Goal: Task Accomplishment & Management: Complete application form

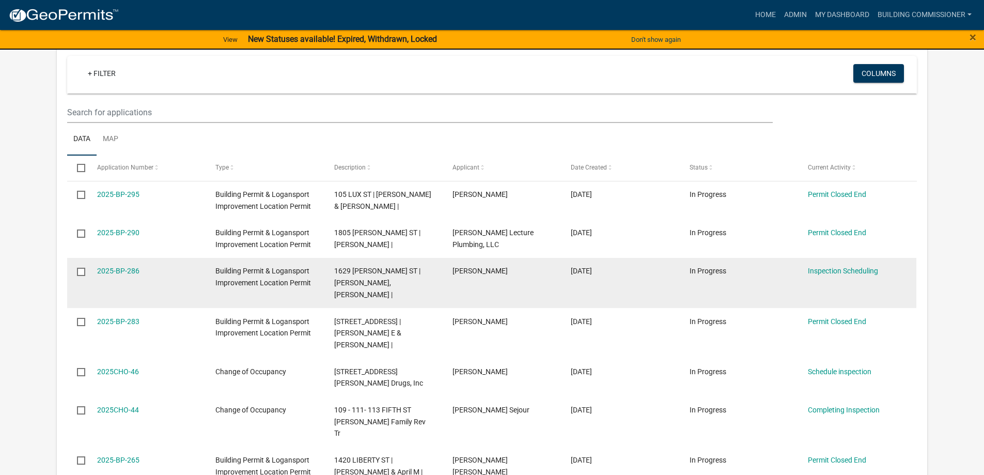
scroll to position [258, 0]
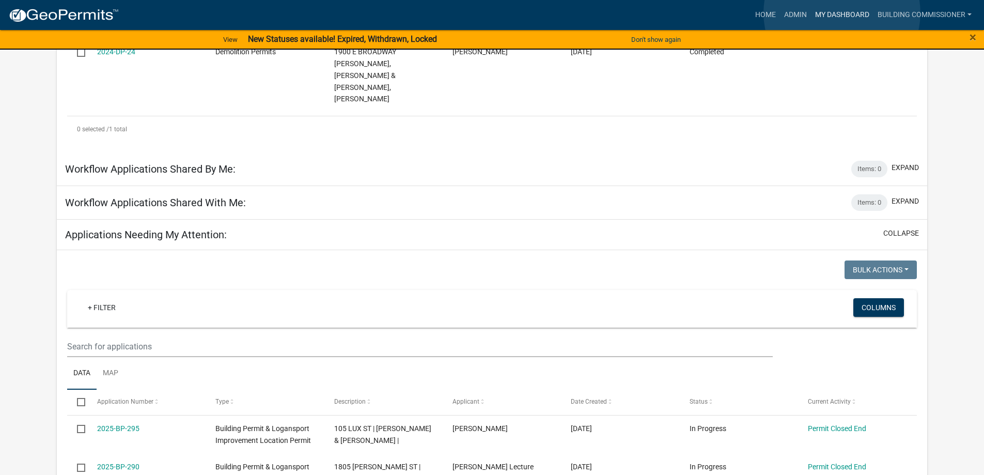
click at [841, 13] on link "My Dashboard" at bounding box center [842, 15] width 63 height 20
click at [796, 14] on link "Admin" at bounding box center [795, 15] width 31 height 20
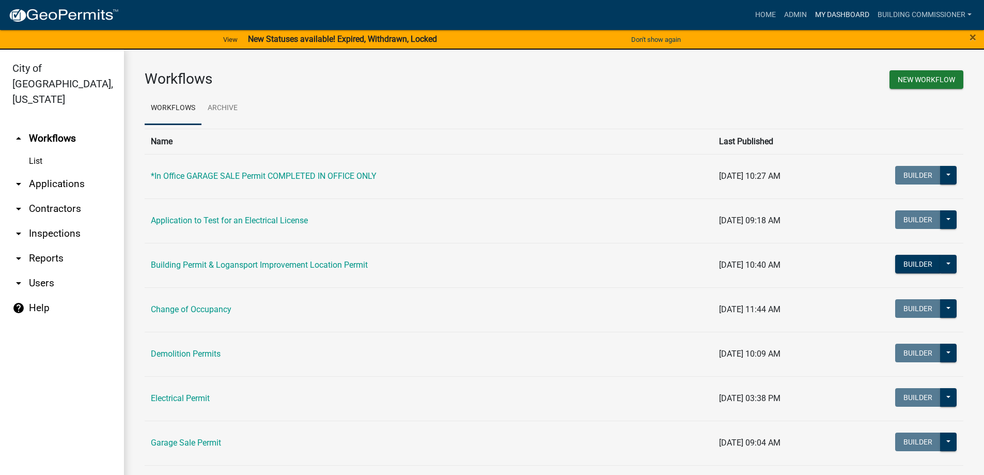
click at [850, 10] on link "My Dashboard" at bounding box center [842, 15] width 63 height 20
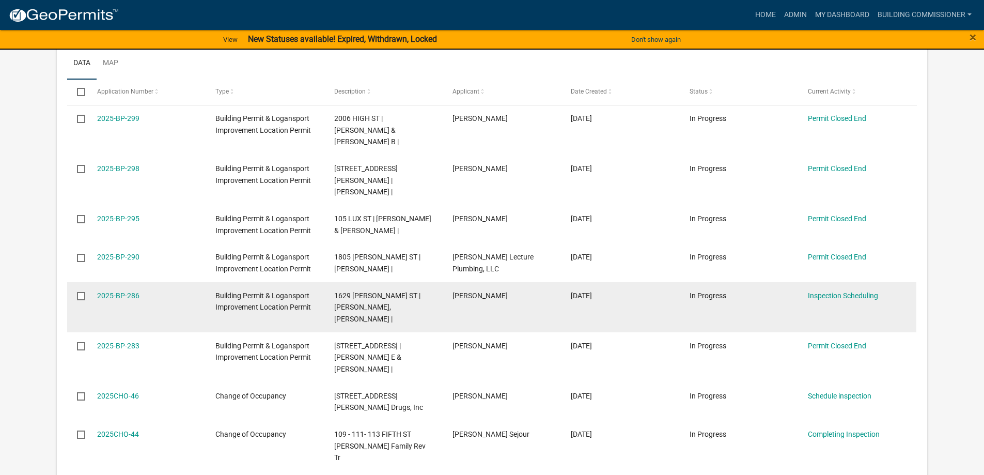
scroll to position [620, 0]
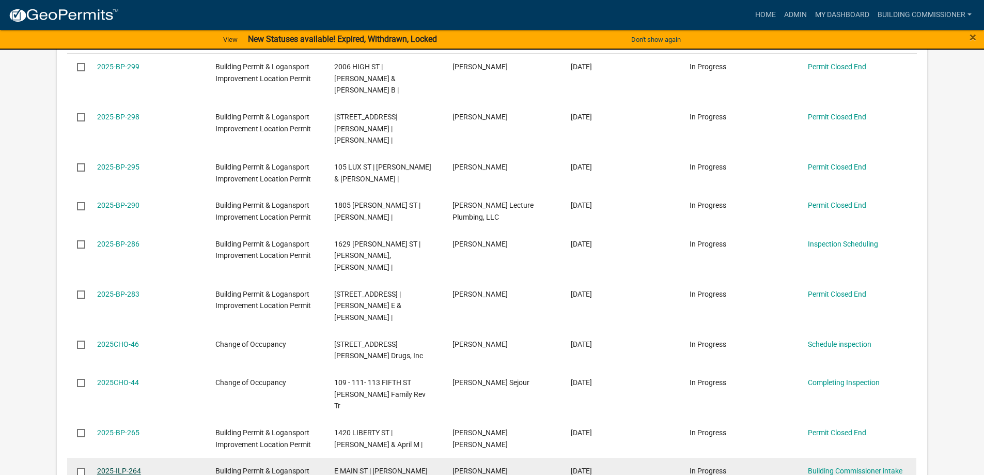
click at [120, 467] on link "2025-ILP-264" at bounding box center [119, 471] width 44 height 8
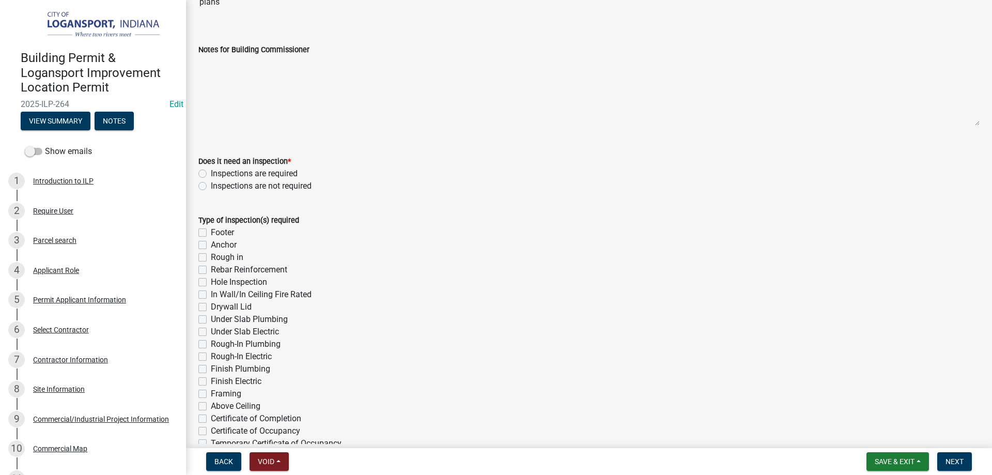
scroll to position [103, 0]
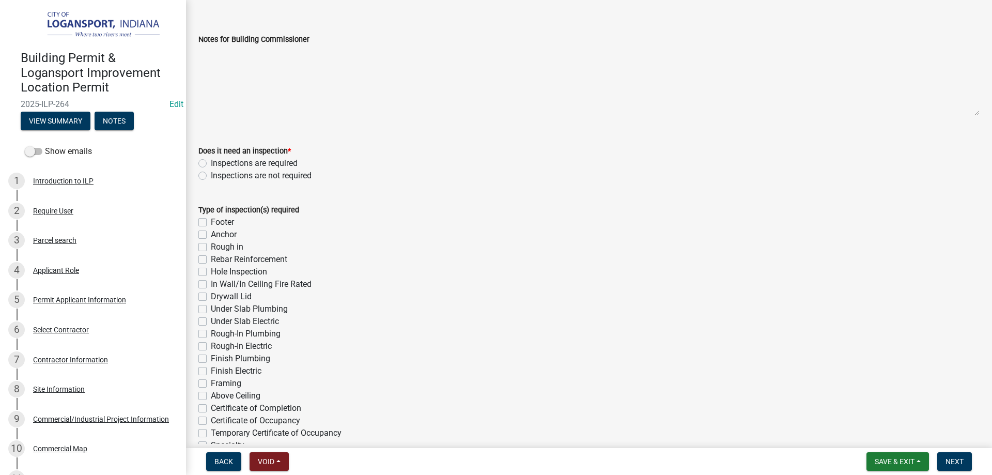
click at [211, 160] on label "Inspections are required" at bounding box center [254, 163] width 87 height 12
click at [211, 160] on input "Inspections are required" at bounding box center [214, 160] width 7 height 7
radio input "true"
click at [211, 221] on label "Footer" at bounding box center [222, 222] width 23 height 12
click at [211, 221] on input "Footer" at bounding box center [214, 219] width 7 height 7
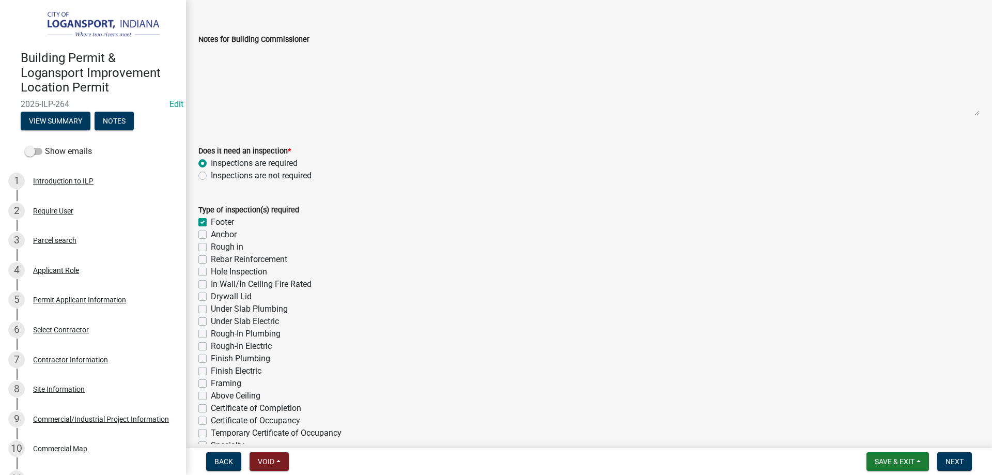
checkbox input "true"
checkbox input "false"
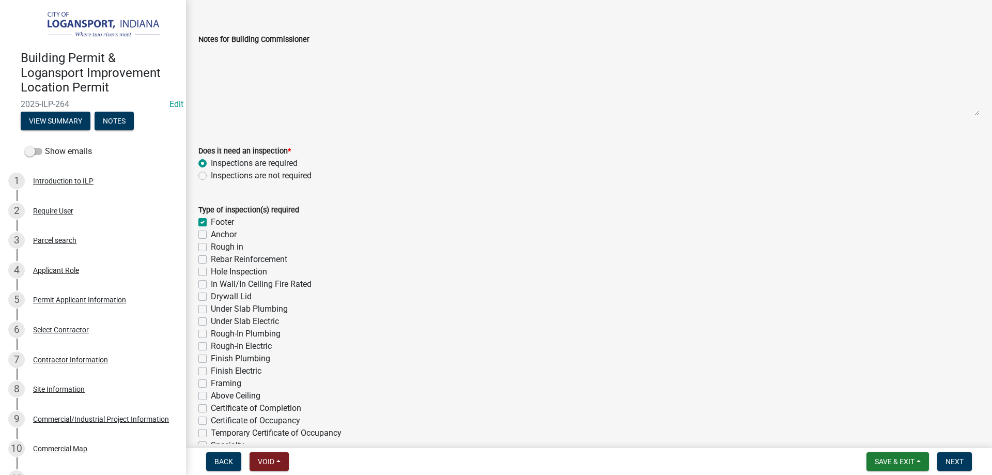
checkbox input "false"
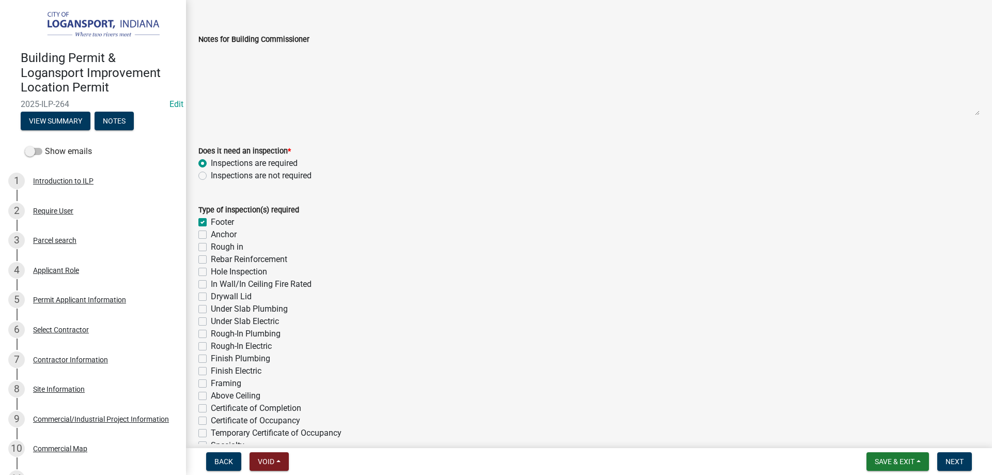
checkbox input "false"
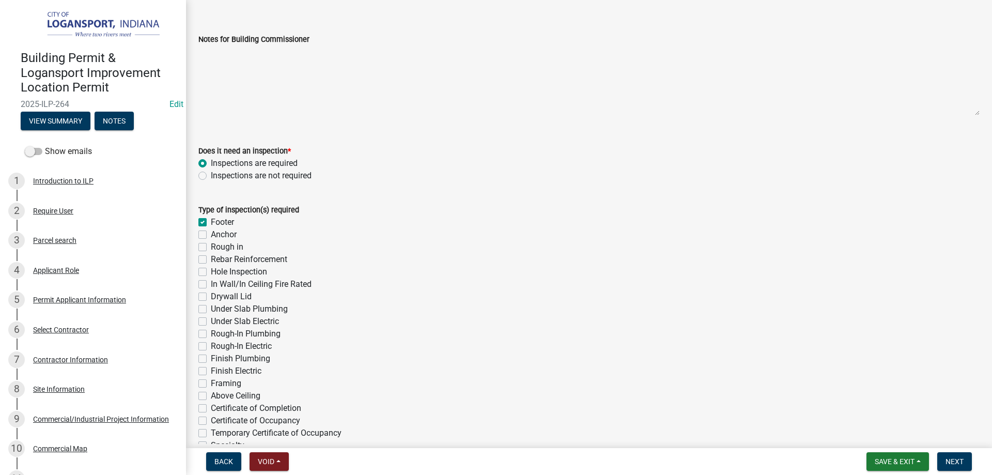
checkbox input "false"
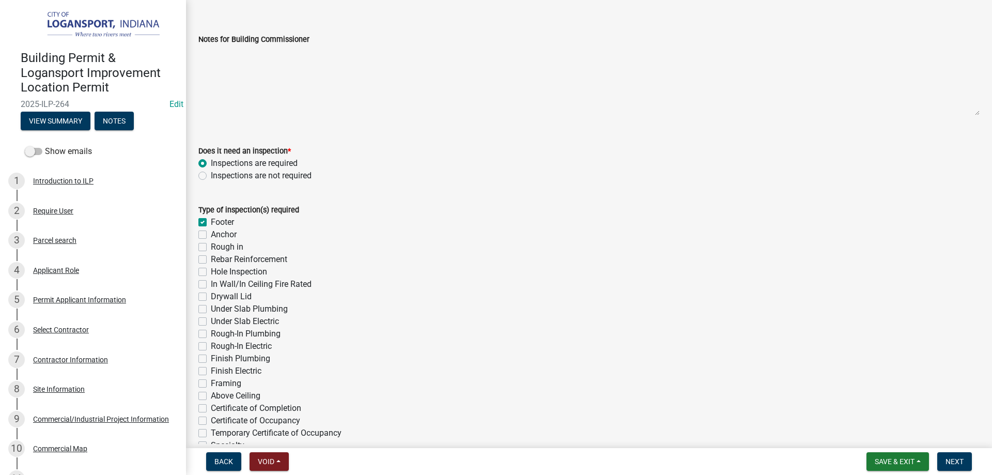
click at [211, 257] on label "Rebar Reinforcement" at bounding box center [249, 259] width 76 height 12
click at [211, 257] on input "Rebar Reinforcement" at bounding box center [214, 256] width 7 height 7
checkbox input "true"
checkbox input "false"
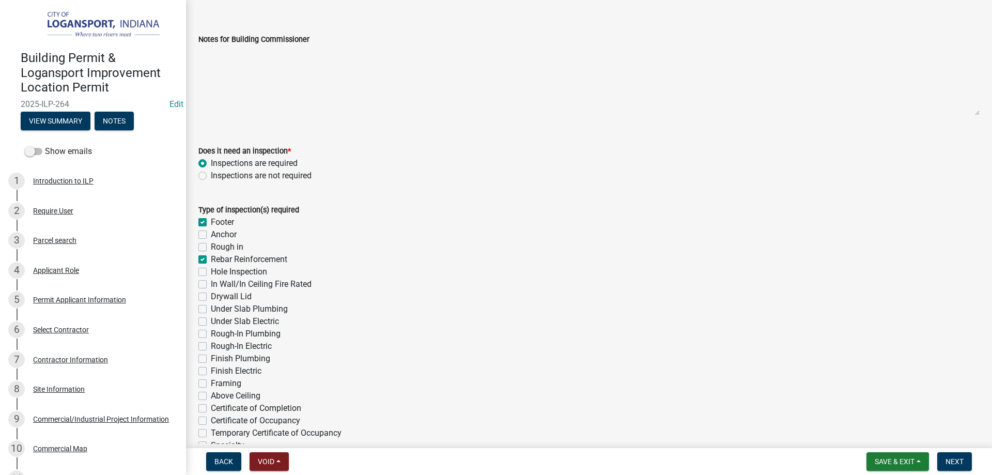
checkbox input "false"
checkbox input "true"
checkbox input "false"
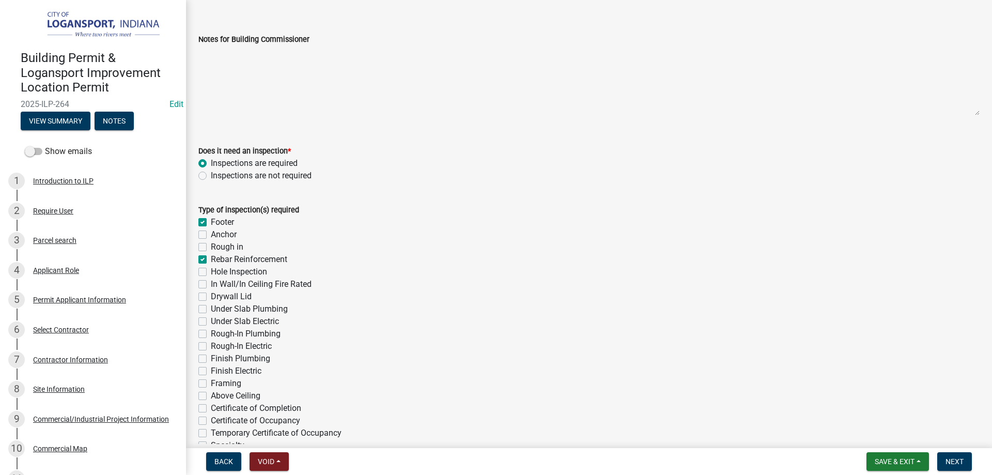
checkbox input "false"
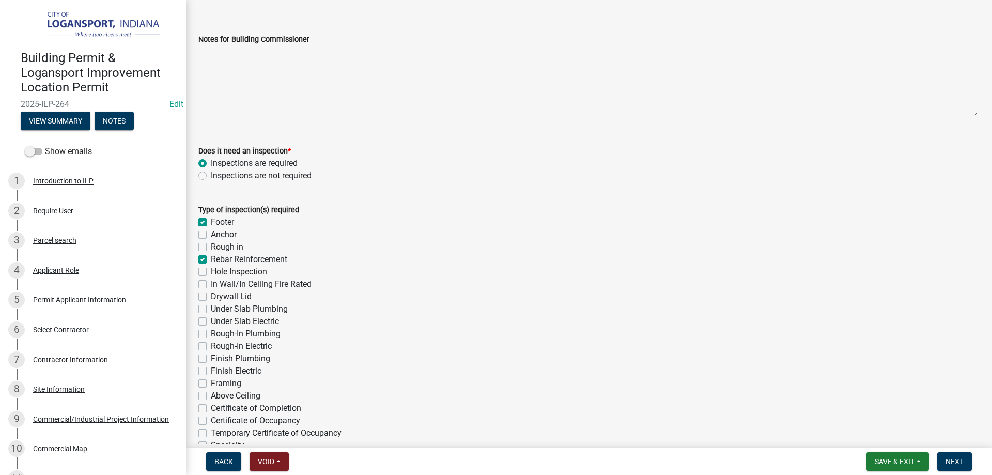
checkbox input "false"
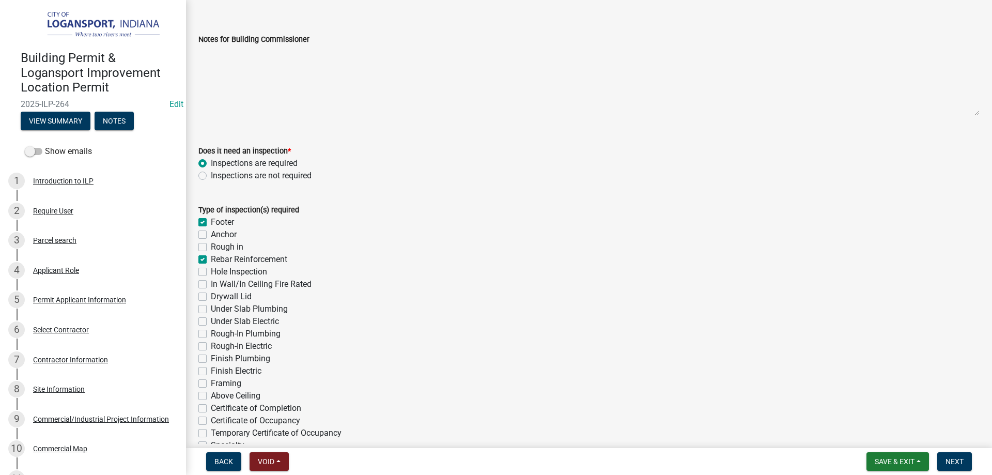
checkbox input "false"
drag, startPoint x: 203, startPoint y: 234, endPoint x: 210, endPoint y: 236, distance: 7.5
click at [211, 234] on label "Anchor" at bounding box center [224, 234] width 26 height 12
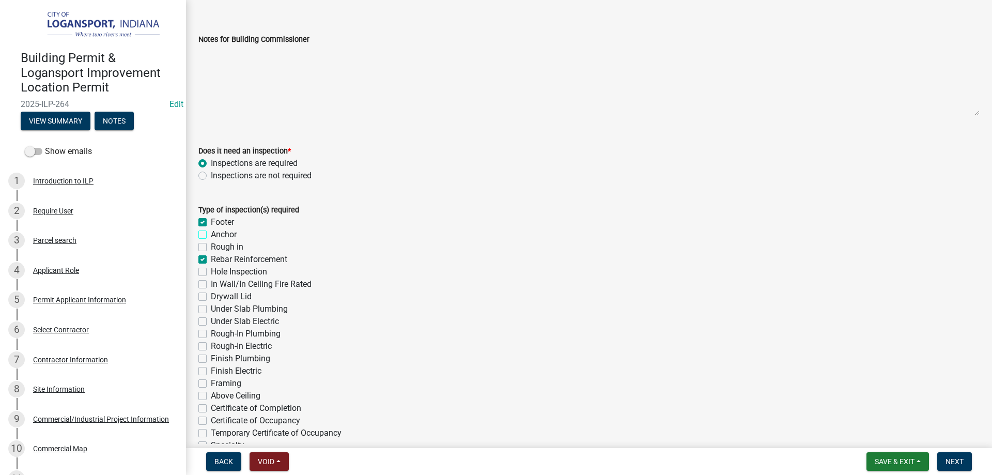
click at [211, 234] on input "Anchor" at bounding box center [214, 231] width 7 height 7
checkbox input "true"
checkbox input "false"
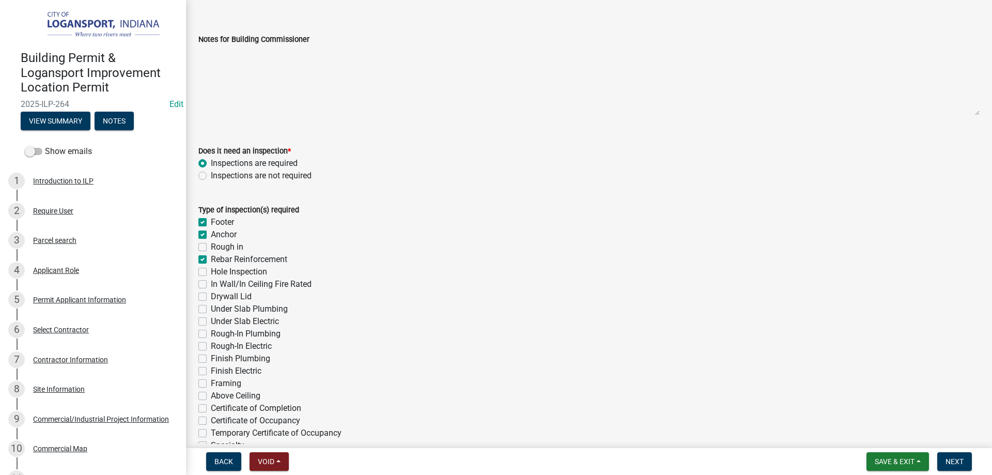
checkbox input "true"
checkbox input "false"
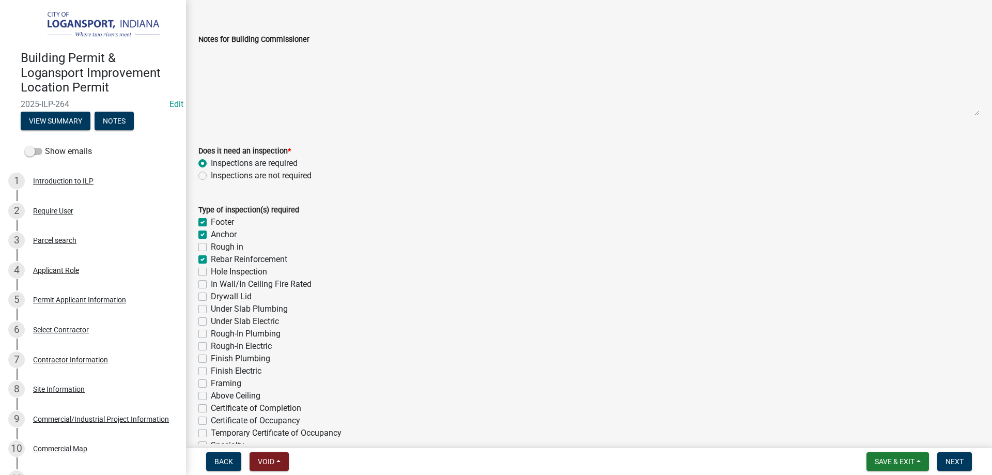
checkbox input "false"
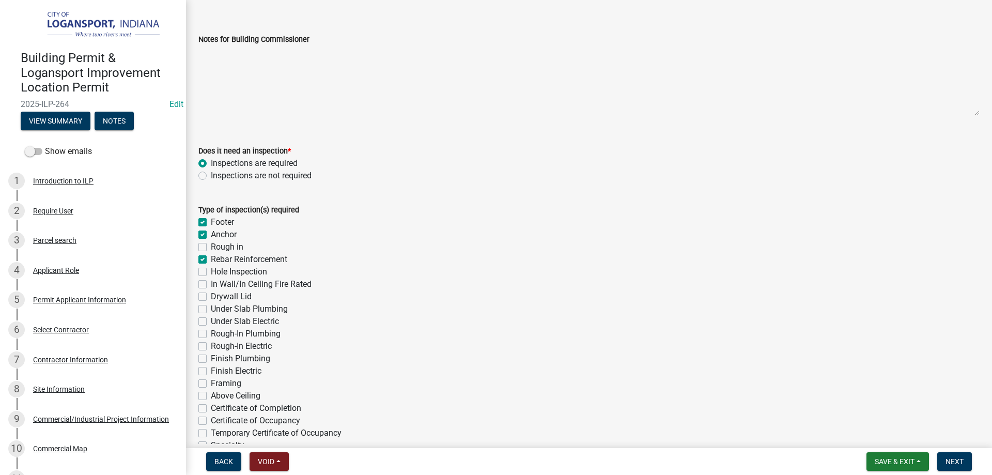
checkbox input "false"
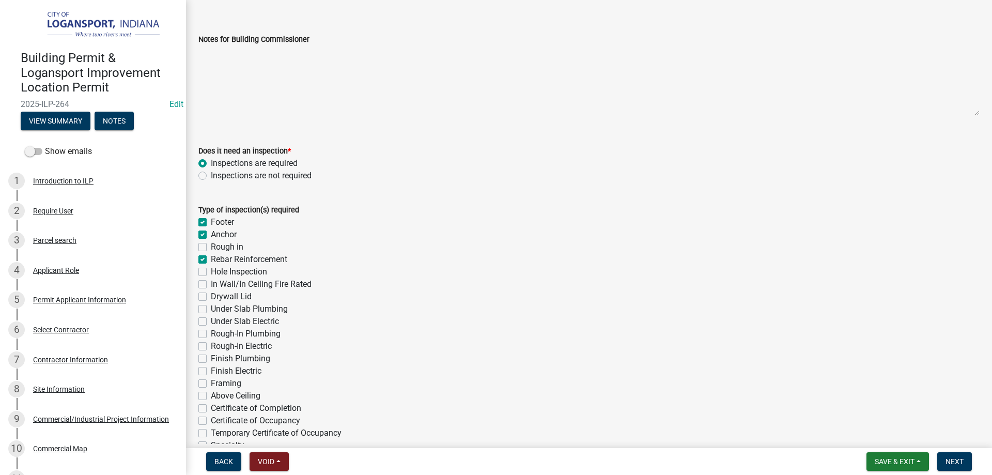
checkbox input "false"
click at [211, 345] on label "Rough-In Electric" at bounding box center [241, 346] width 61 height 12
click at [211, 345] on input "Rough-In Electric" at bounding box center [214, 343] width 7 height 7
checkbox input "true"
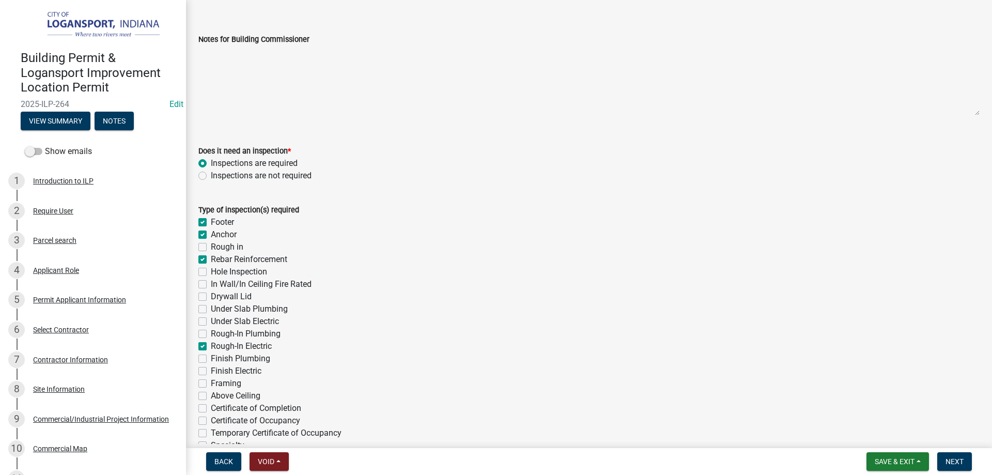
checkbox input "true"
checkbox input "false"
checkbox input "true"
checkbox input "false"
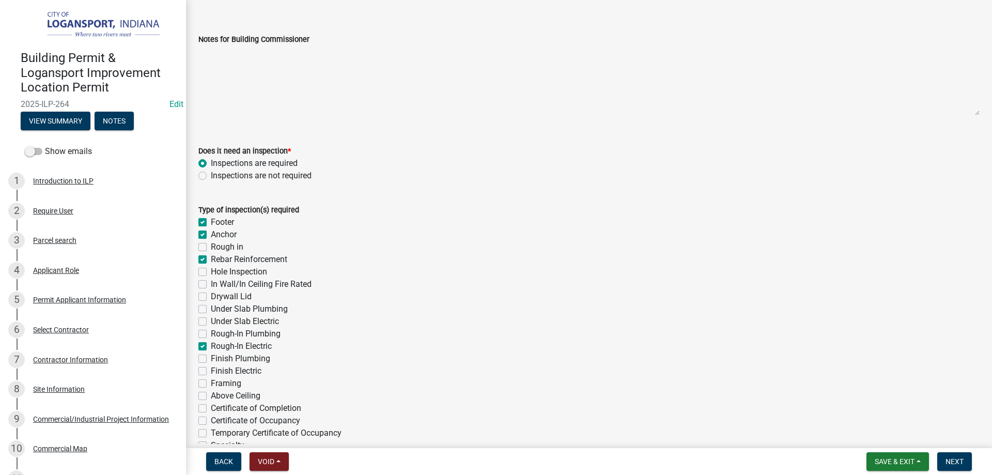
checkbox input "false"
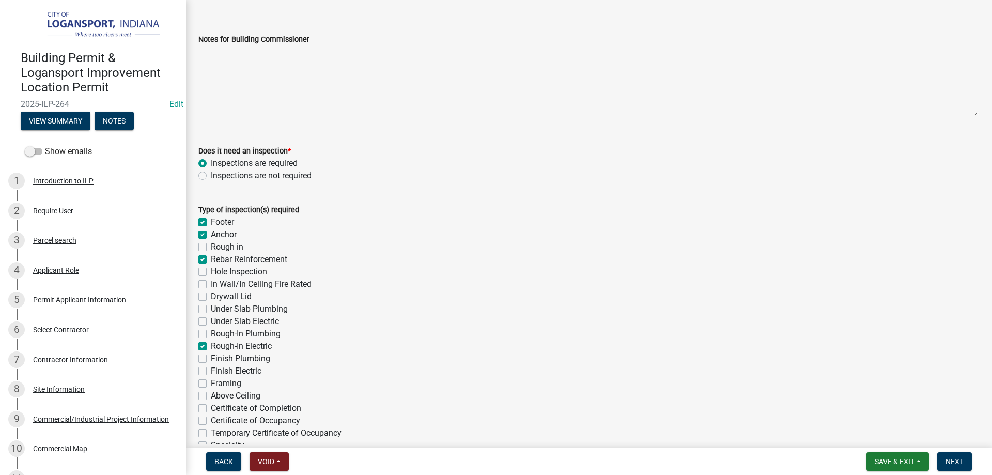
checkbox input "true"
checkbox input "false"
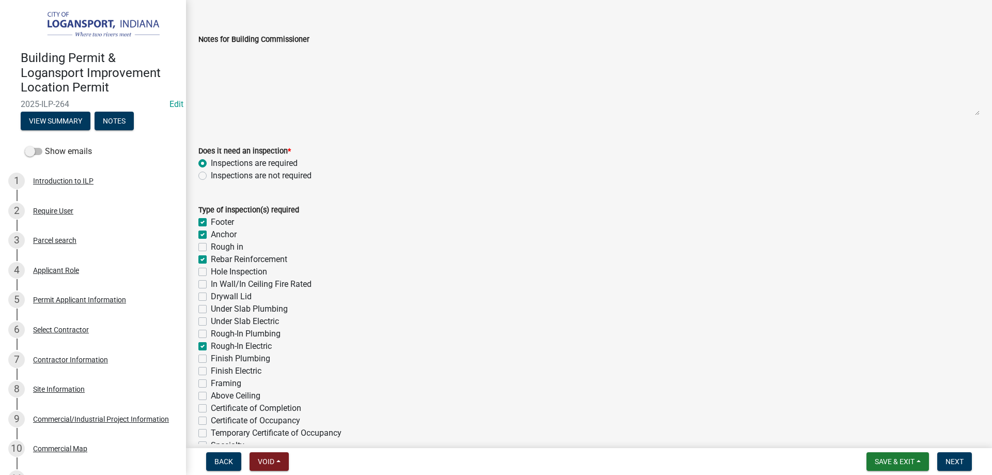
checkbox input "false"
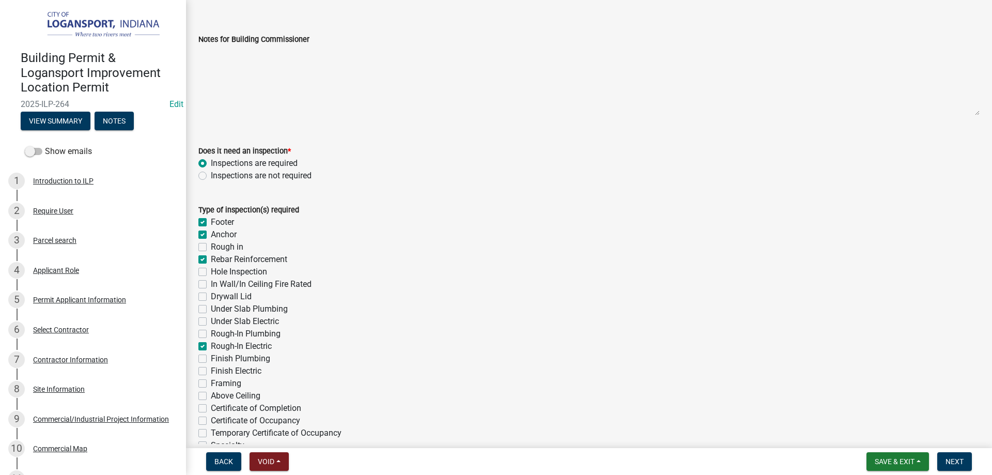
click at [205, 367] on div "Finish Electric" at bounding box center [588, 371] width 781 height 12
click at [211, 368] on label "Finish Electric" at bounding box center [236, 371] width 51 height 12
click at [211, 368] on input "Finish Electric" at bounding box center [214, 368] width 7 height 7
checkbox input "true"
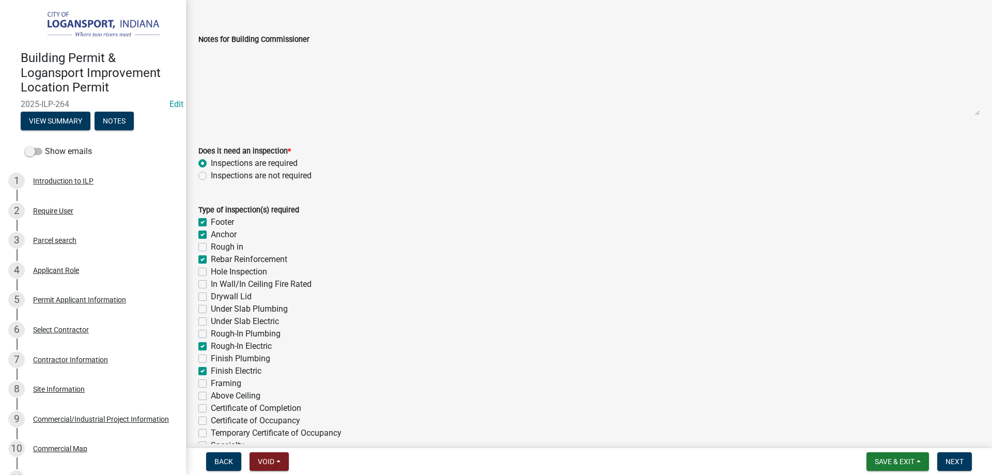
checkbox input "true"
checkbox input "false"
checkbox input "true"
checkbox input "false"
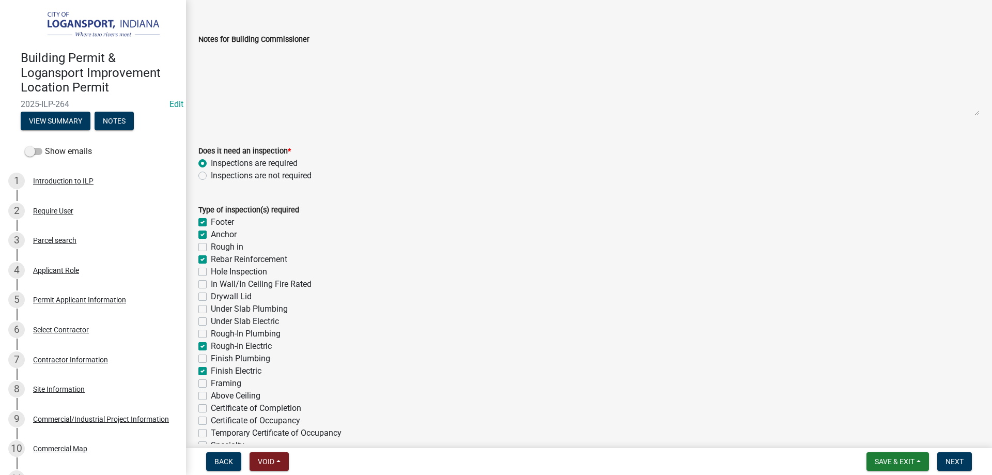
checkbox input "false"
checkbox input "true"
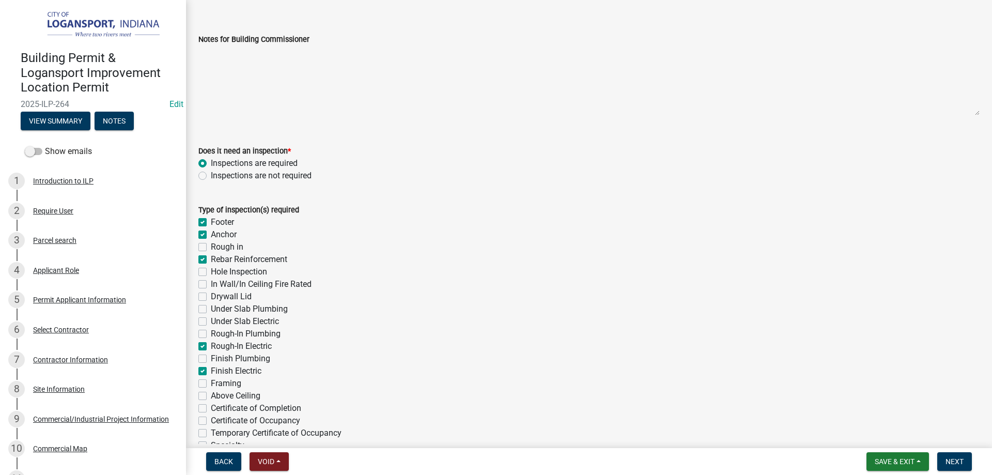
checkbox input "false"
checkbox input "true"
checkbox input "false"
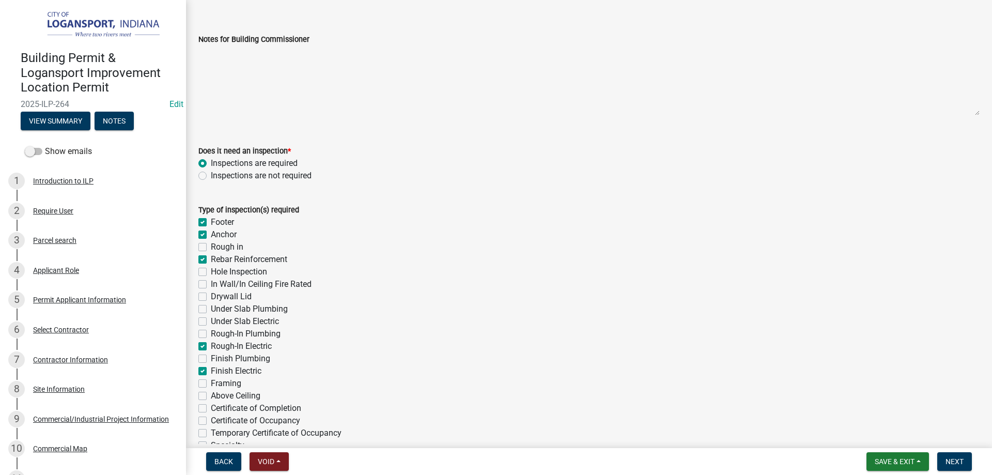
checkbox input "false"
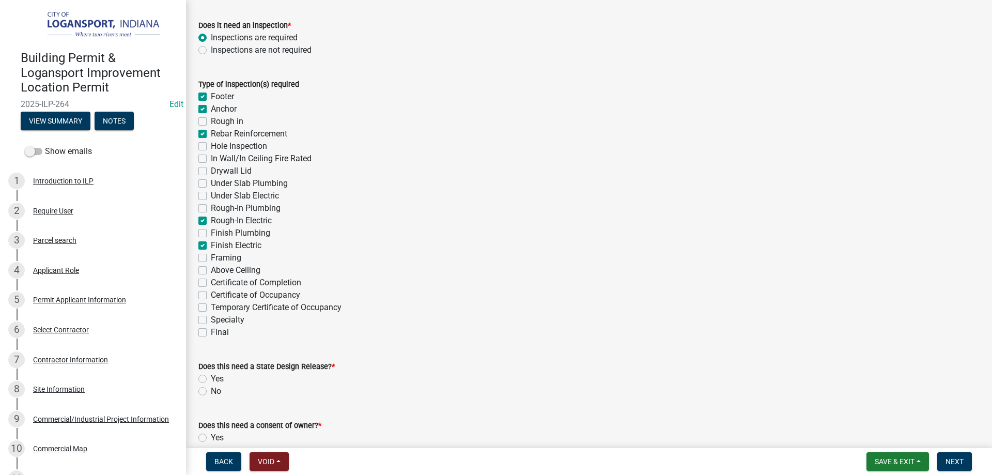
scroll to position [258, 0]
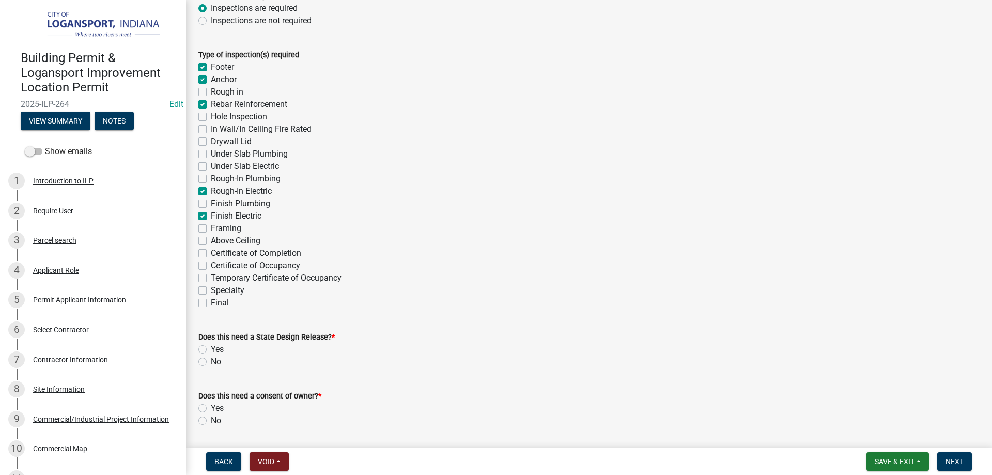
click at [211, 229] on label "Framing" at bounding box center [226, 228] width 30 height 12
click at [211, 229] on input "Framing" at bounding box center [214, 225] width 7 height 7
checkbox input "true"
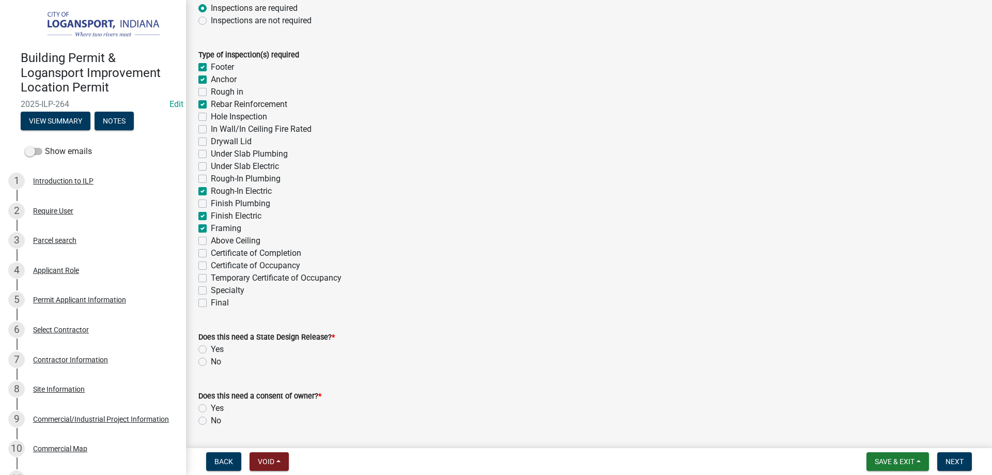
checkbox input "false"
checkbox input "true"
checkbox input "false"
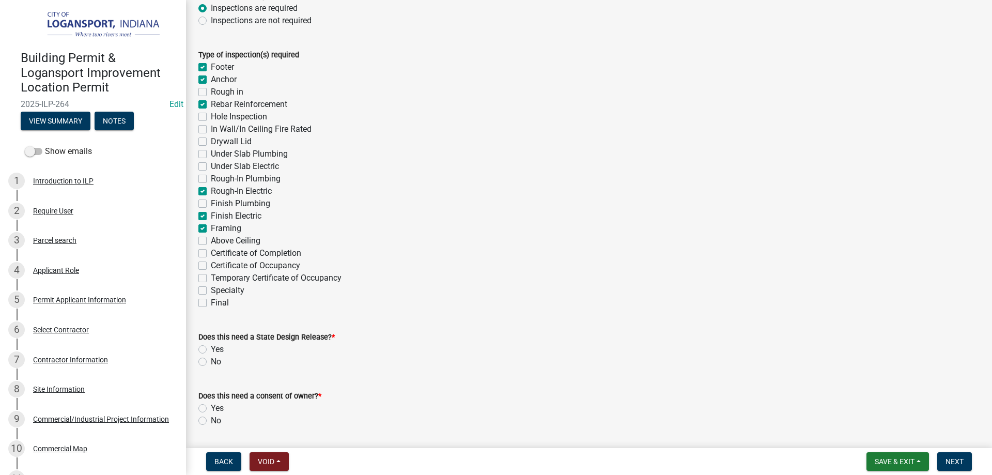
checkbox input "false"
checkbox input "true"
checkbox input "false"
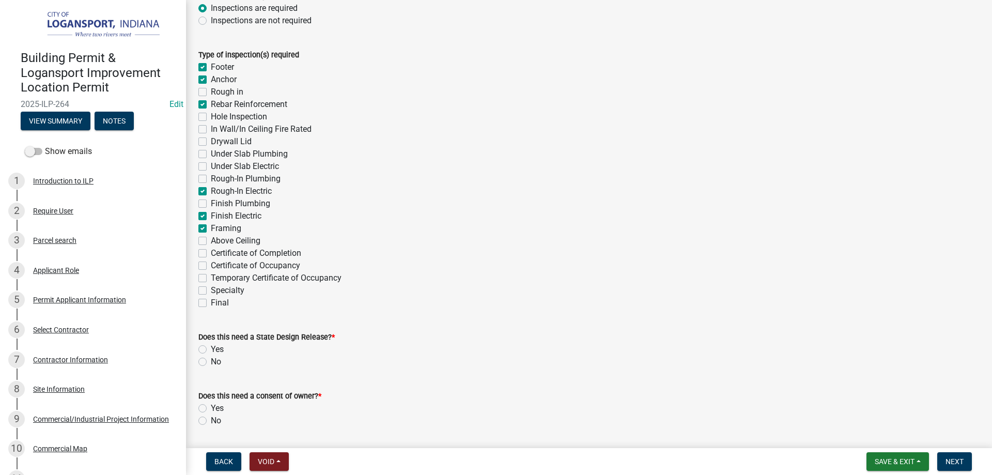
checkbox input "true"
checkbox input "false"
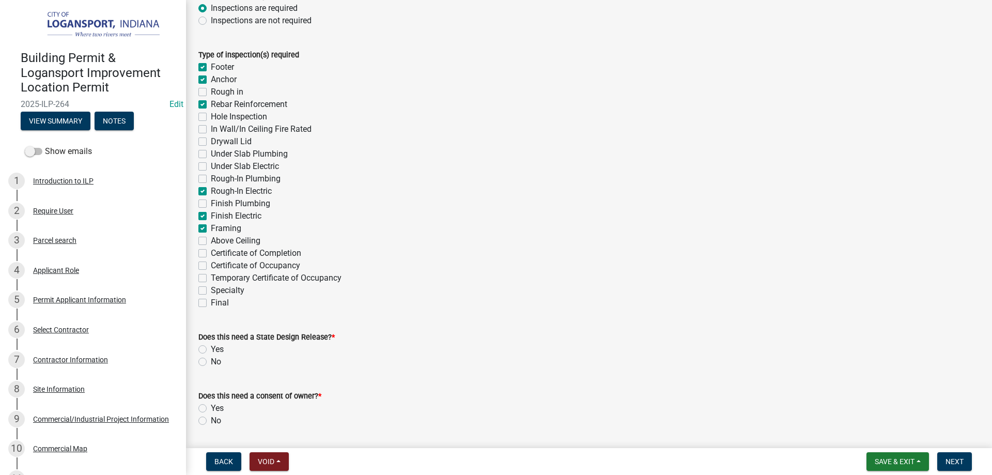
checkbox input "false"
drag, startPoint x: 203, startPoint y: 267, endPoint x: 208, endPoint y: 280, distance: 13.4
click at [211, 267] on label "Certificate of Occupancy" at bounding box center [255, 265] width 89 height 12
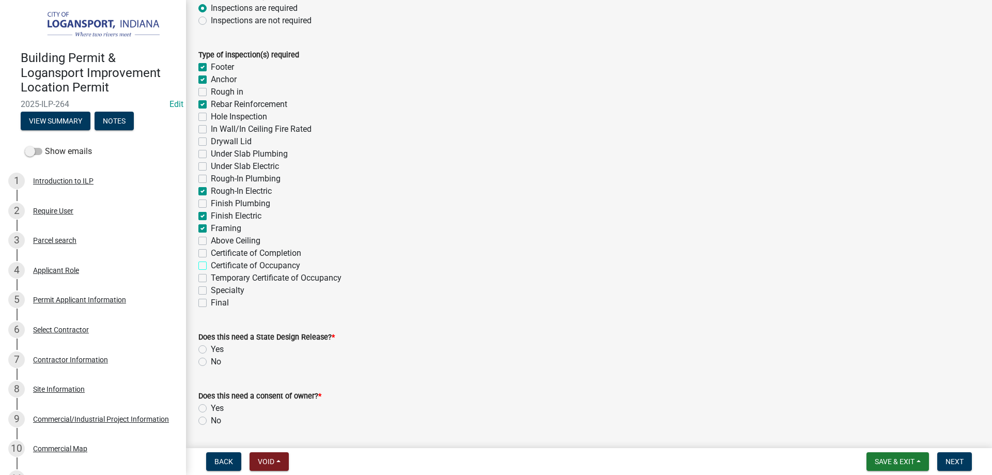
click at [211, 266] on input "Certificate of Occupancy" at bounding box center [214, 262] width 7 height 7
checkbox input "true"
checkbox input "false"
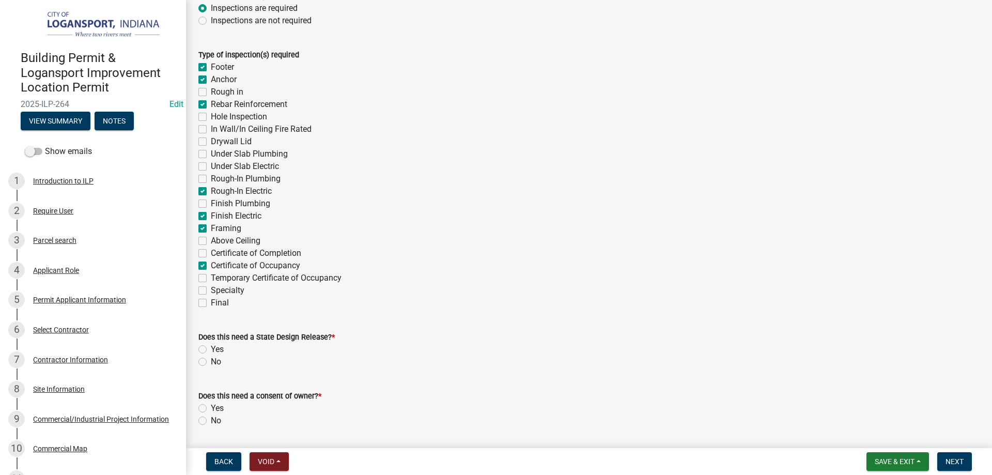
checkbox input "true"
checkbox input "false"
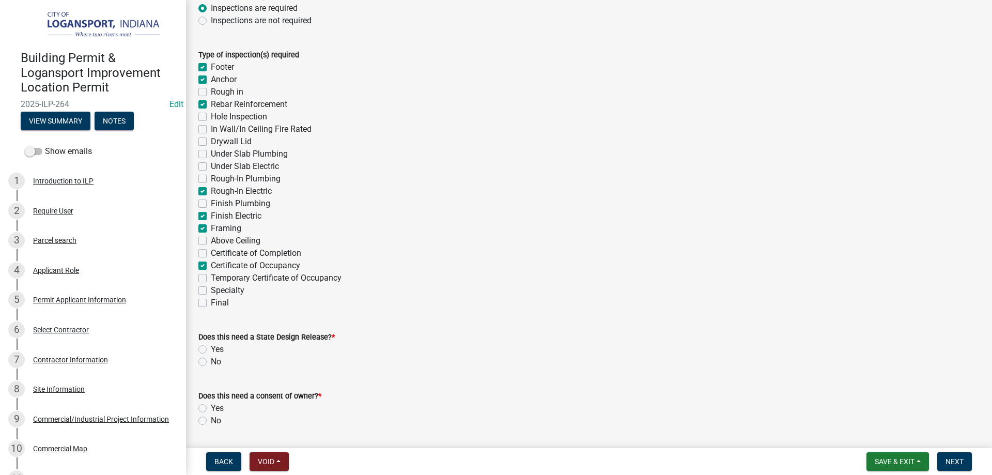
checkbox input "false"
checkbox input "true"
checkbox input "false"
checkbox input "true"
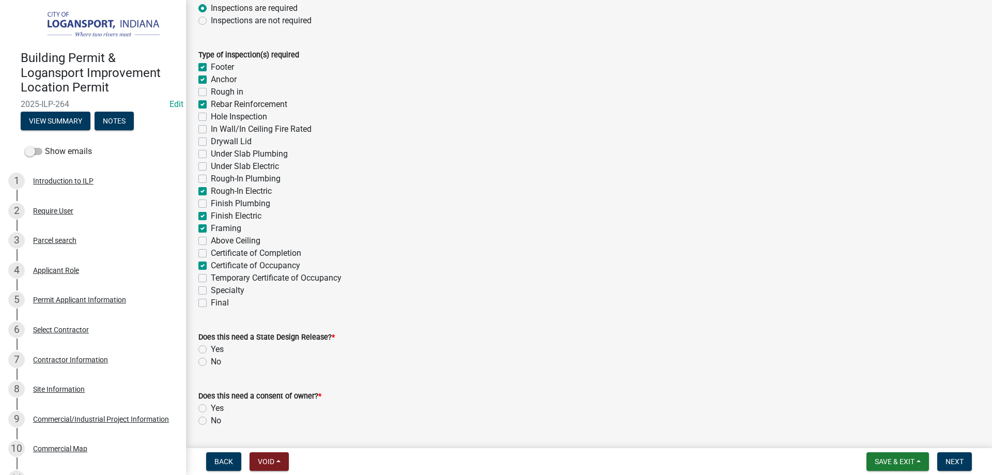
checkbox input "true"
checkbox input "false"
checkbox input "true"
checkbox input "false"
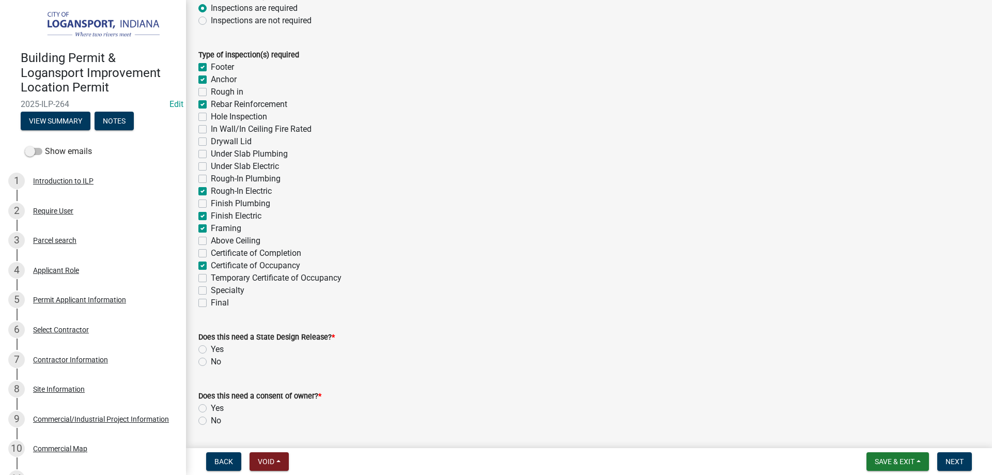
checkbox input "false"
click at [211, 358] on label "No" at bounding box center [216, 361] width 10 height 12
click at [211, 358] on input "No" at bounding box center [214, 358] width 7 height 7
radio input "true"
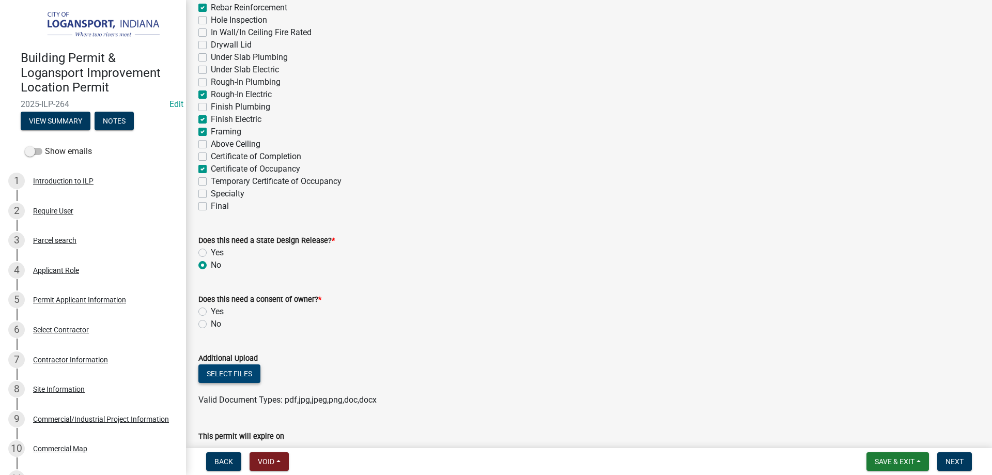
scroll to position [362, 0]
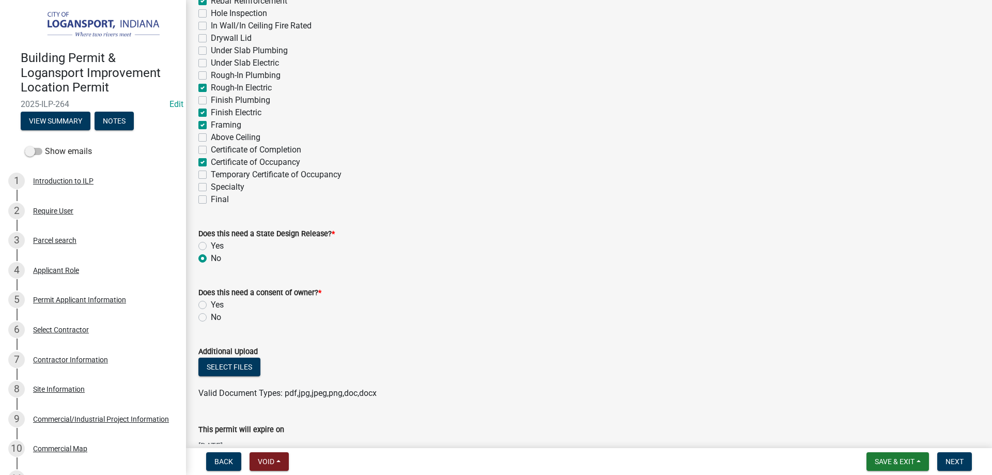
click at [211, 316] on label "No" at bounding box center [216, 317] width 10 height 12
click at [211, 316] on input "No" at bounding box center [214, 314] width 7 height 7
radio input "true"
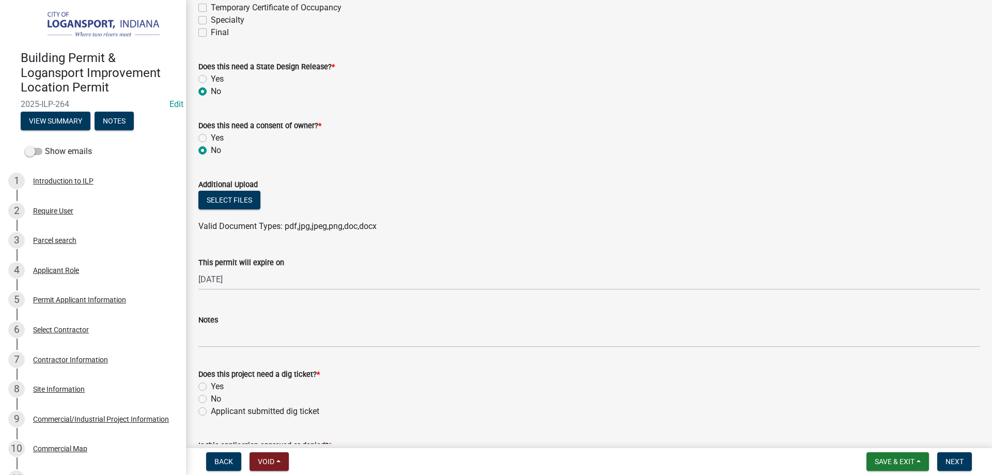
scroll to position [568, 0]
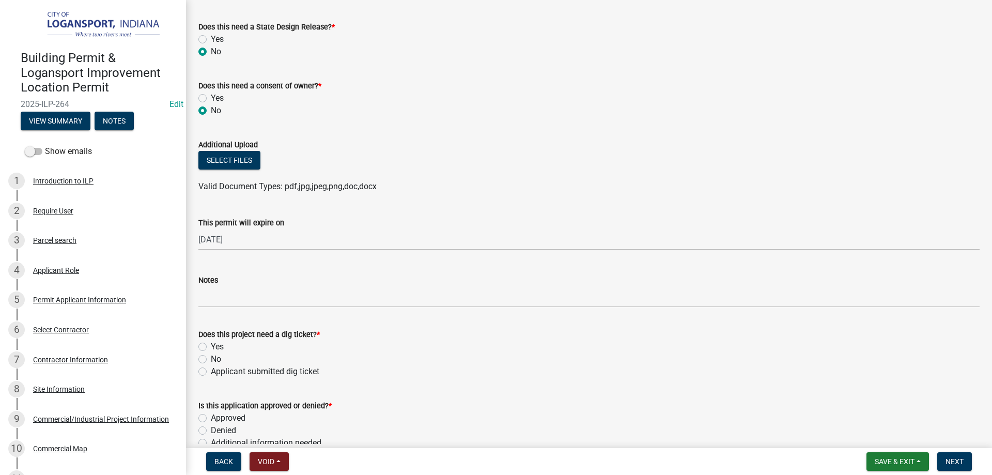
click at [211, 356] on label "No" at bounding box center [216, 359] width 10 height 12
click at [211, 356] on input "No" at bounding box center [214, 356] width 7 height 7
radio input "true"
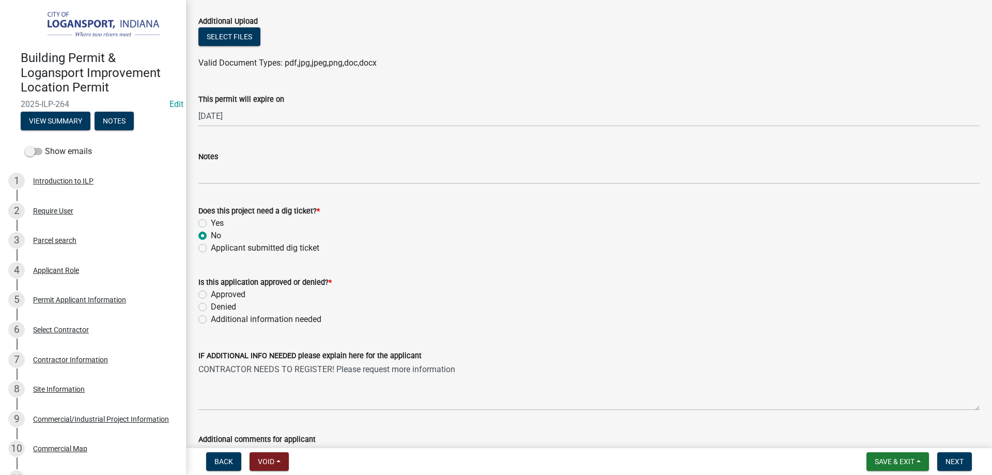
scroll to position [723, 0]
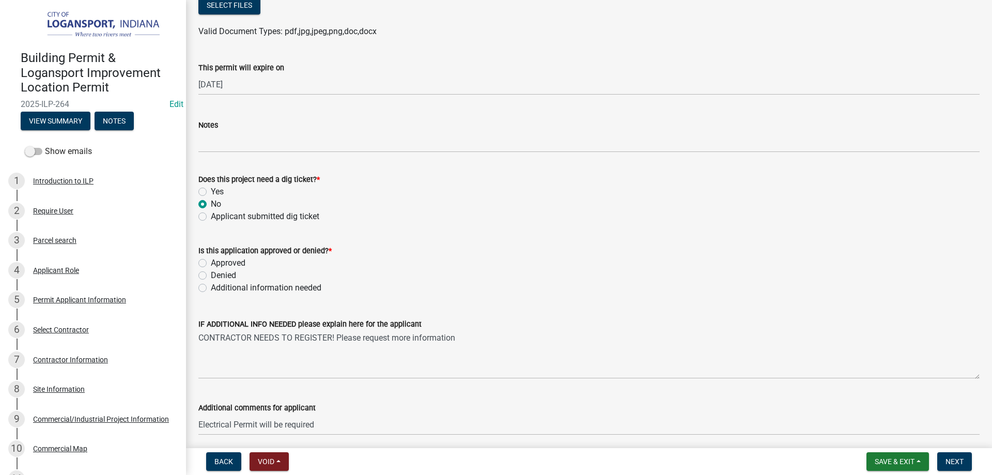
click at [211, 288] on label "Additional information needed" at bounding box center [266, 288] width 111 height 12
click at [211, 288] on input "Additional information needed" at bounding box center [214, 285] width 7 height 7
radio input "true"
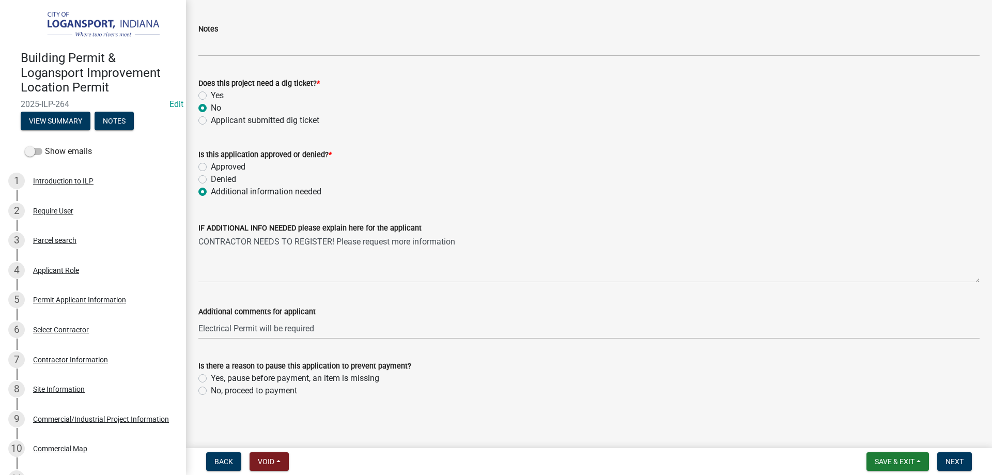
scroll to position [822, 0]
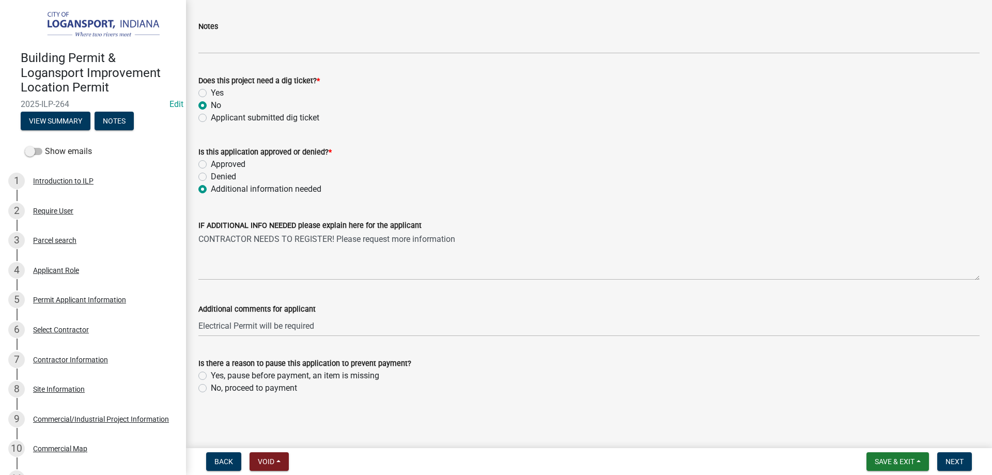
click at [211, 373] on label "Yes, pause before payment, an item is missing" at bounding box center [295, 375] width 168 height 12
click at [211, 373] on input "Yes, pause before payment, an item is missing" at bounding box center [214, 372] width 7 height 7
radio input "true"
click at [211, 388] on label "No, proceed to payment" at bounding box center [254, 388] width 86 height 12
click at [211, 388] on input "No, proceed to payment" at bounding box center [214, 385] width 7 height 7
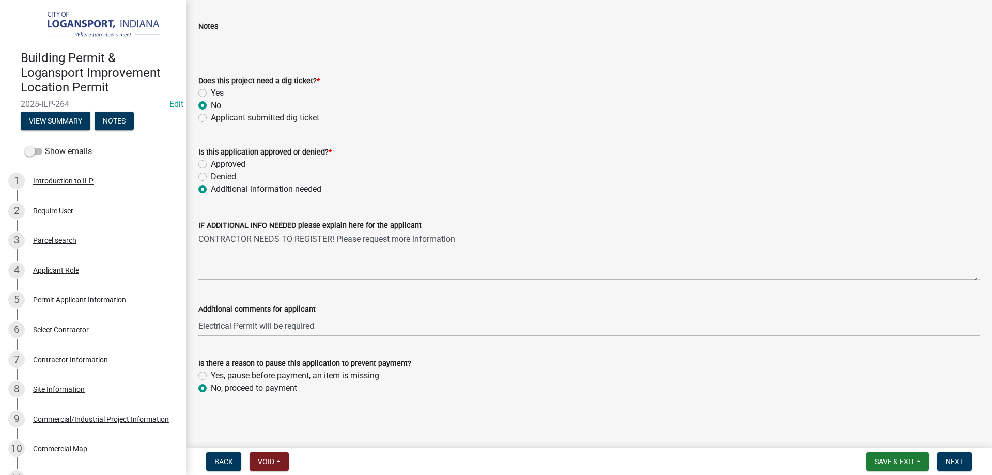
radio input "true"
click at [953, 459] on span "Next" at bounding box center [954, 461] width 18 height 8
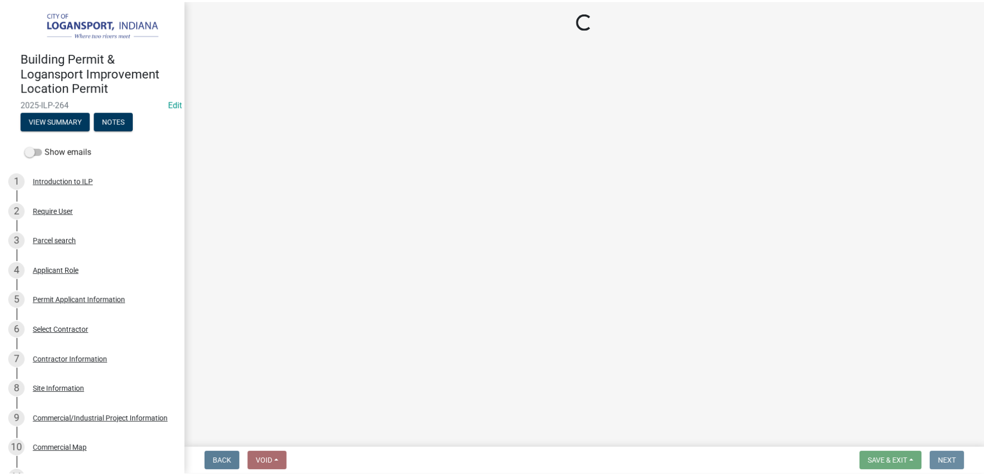
scroll to position [0, 0]
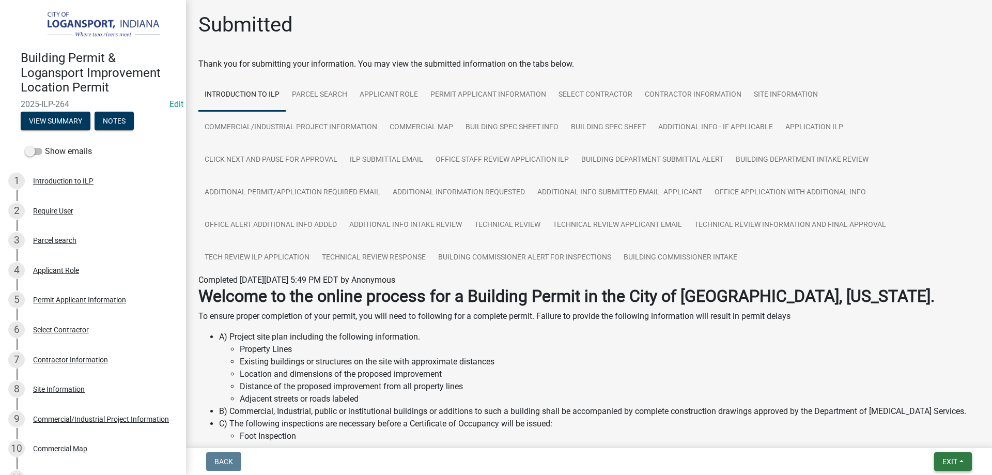
click at [945, 457] on span "Exit" at bounding box center [949, 461] width 15 height 8
click at [931, 436] on button "Save & Exit" at bounding box center [930, 434] width 83 height 25
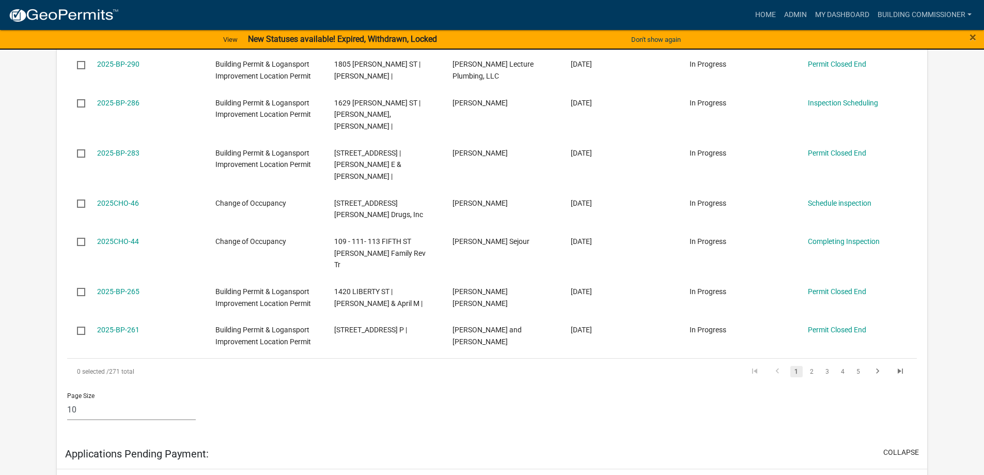
scroll to position [775, 0]
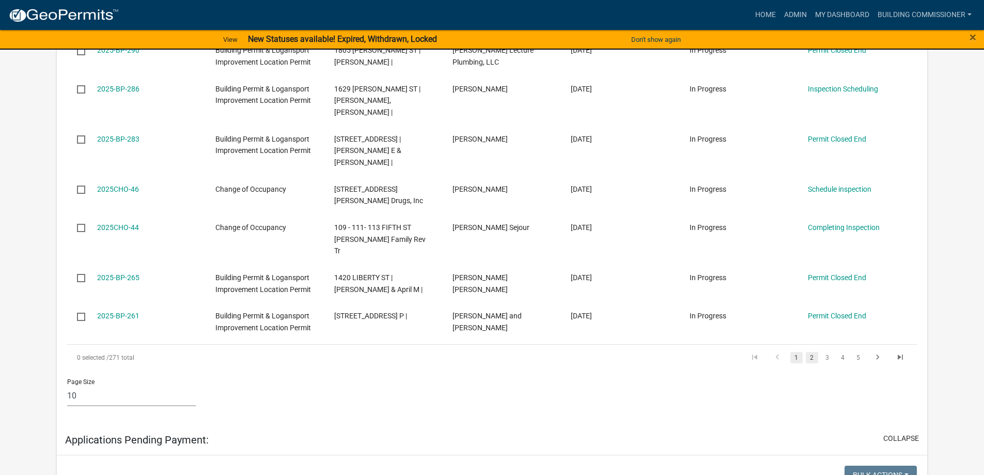
click at [812, 352] on link "2" at bounding box center [812, 357] width 12 height 11
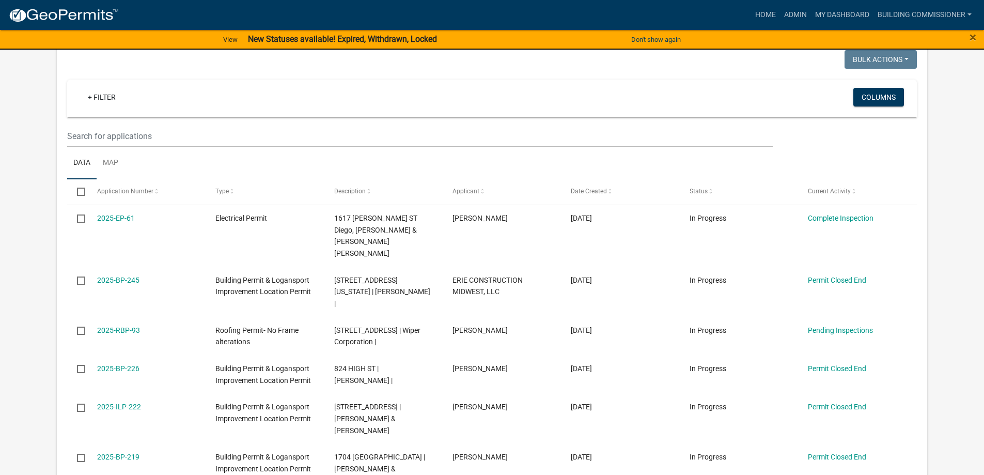
scroll to position [632, 0]
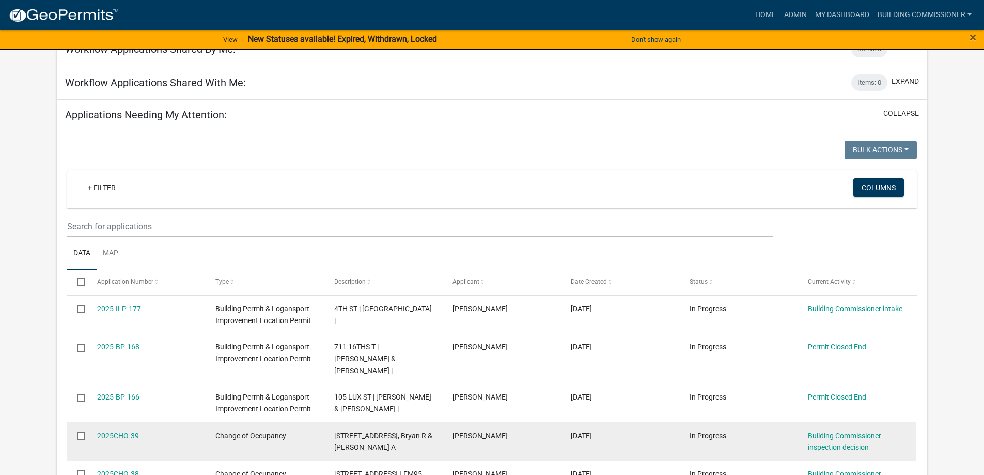
scroll to position [374, 0]
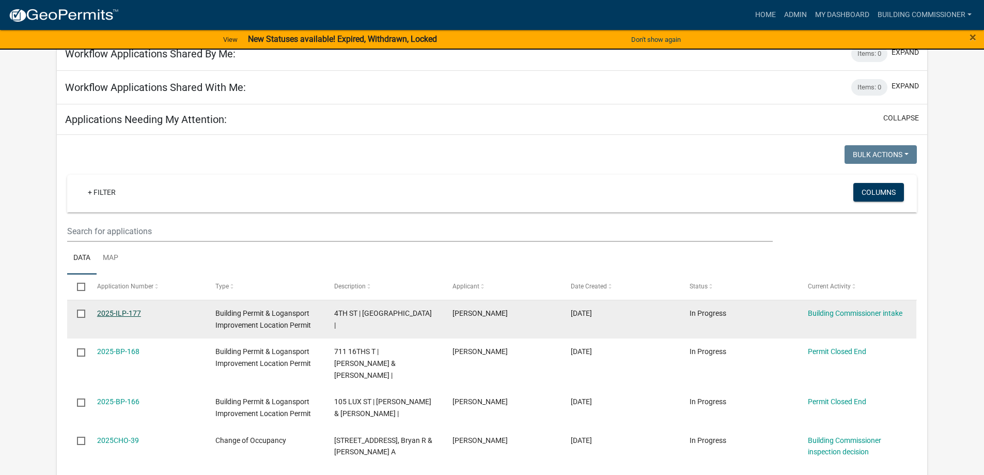
click at [110, 309] on link "2025-ILP-177" at bounding box center [119, 313] width 44 height 8
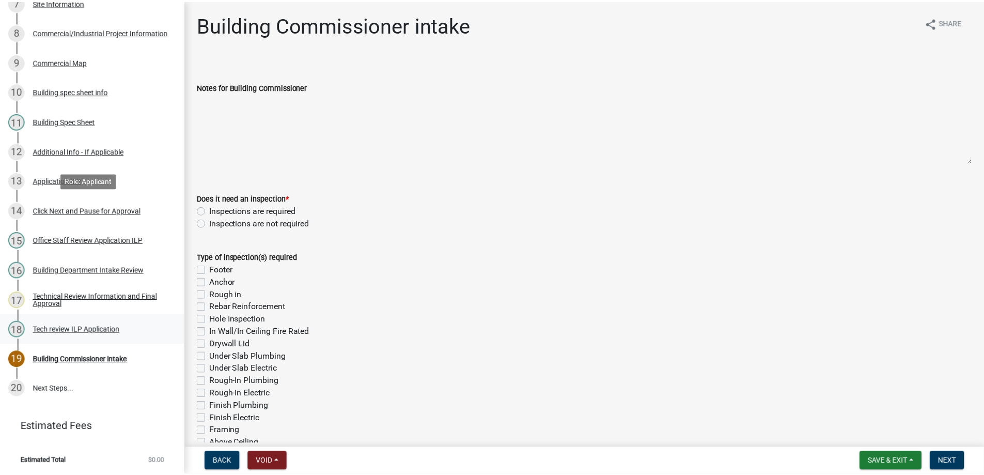
scroll to position [358, 0]
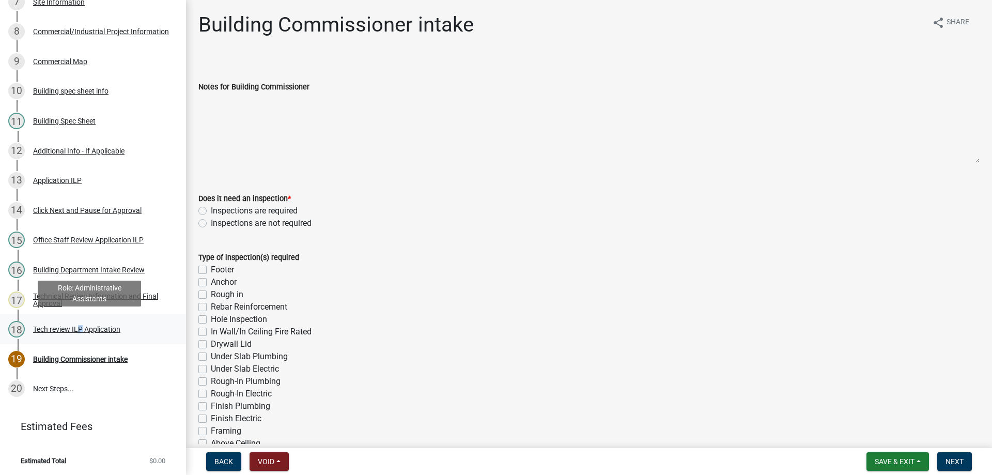
click at [78, 327] on div "Tech review ILP Application" at bounding box center [76, 328] width 87 height 7
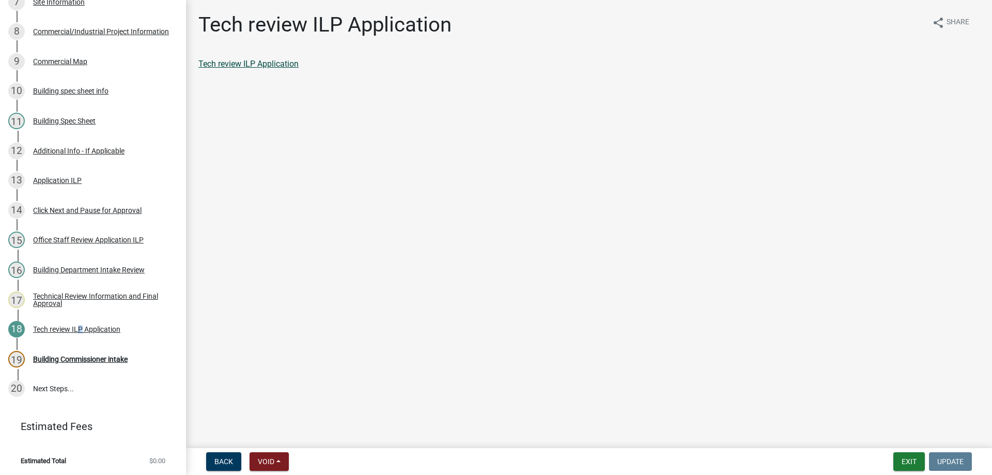
click at [239, 66] on link "Tech review ILP Application" at bounding box center [248, 64] width 100 height 10
click at [905, 456] on button "Exit" at bounding box center [909, 461] width 32 height 19
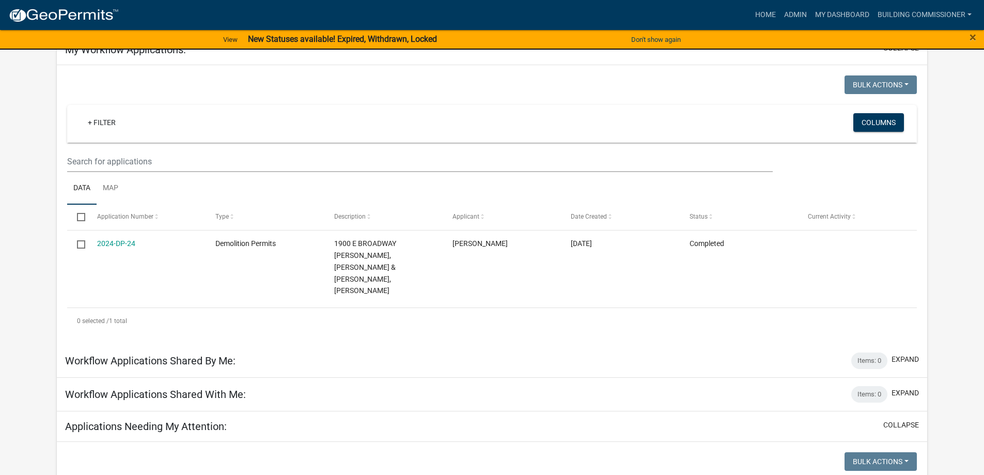
scroll to position [52, 0]
